Goal: Information Seeking & Learning: Understand process/instructions

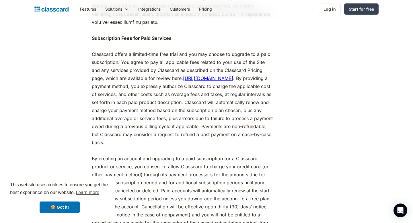
scroll to position [651, 0]
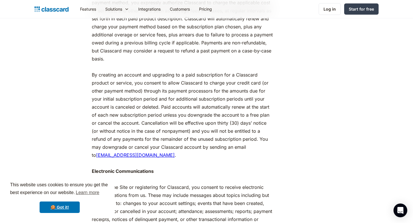
scroll to position [735, 0]
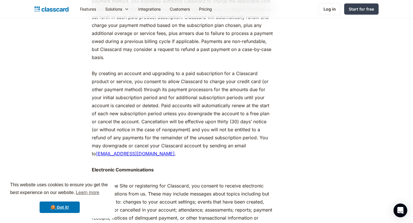
drag, startPoint x: 146, startPoint y: 109, endPoint x: 154, endPoint y: 109, distance: 8.0
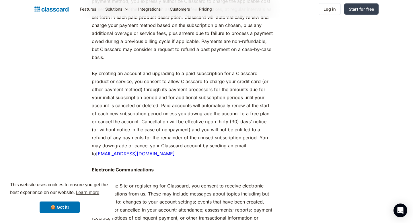
drag, startPoint x: 141, startPoint y: 112, endPoint x: 136, endPoint y: 112, distance: 4.6
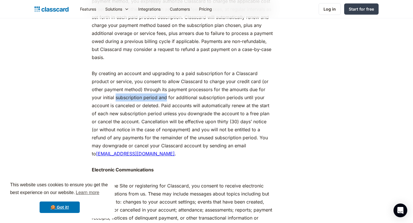
drag, startPoint x: 140, startPoint y: 112, endPoint x: 158, endPoint y: 112, distance: 17.8
drag, startPoint x: 159, startPoint y: 112, endPoint x: 181, endPoint y: 112, distance: 22.4
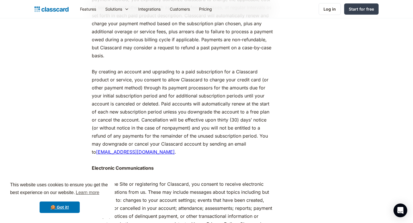
scroll to position [742, 0]
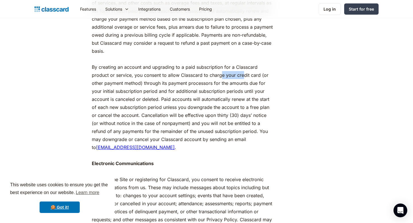
drag, startPoint x: 243, startPoint y: 91, endPoint x: 220, endPoint y: 95, distance: 23.4
drag, startPoint x: 146, startPoint y: 100, endPoint x: 201, endPoint y: 100, distance: 54.8
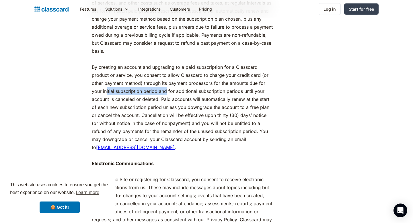
drag, startPoint x: 107, startPoint y: 108, endPoint x: 167, endPoint y: 107, distance: 60.0
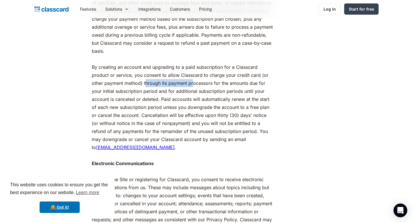
drag, startPoint x: 145, startPoint y: 99, endPoint x: 194, endPoint y: 100, distance: 48.8
drag, startPoint x: 142, startPoint y: 107, endPoint x: 156, endPoint y: 108, distance: 14.1
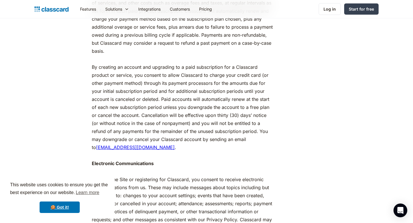
drag, startPoint x: 175, startPoint y: 107, endPoint x: 184, endPoint y: 109, distance: 8.6
drag, startPoint x: 184, startPoint y: 130, endPoint x: 210, endPoint y: 133, distance: 26.0
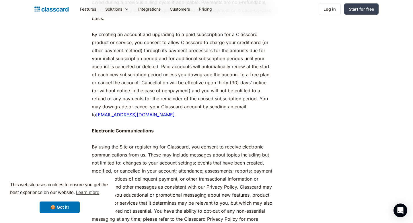
scroll to position [775, 0]
